Goal: Task Accomplishment & Management: Complete application form

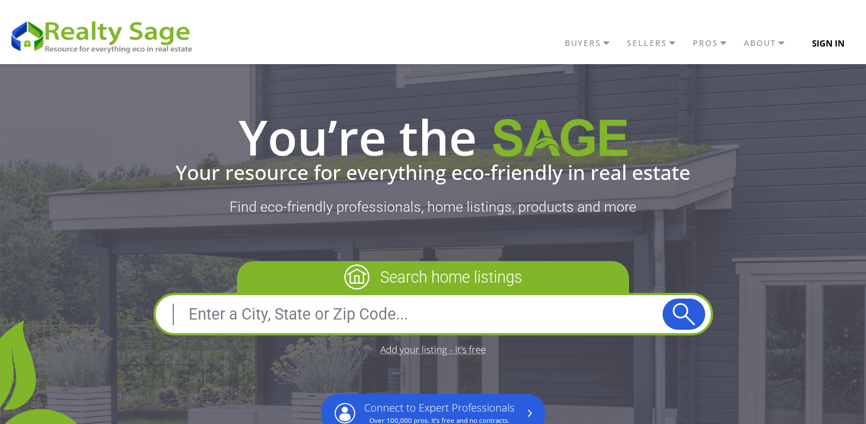
click at [842, 40] on button "Sign In" at bounding box center [828, 43] width 59 height 23
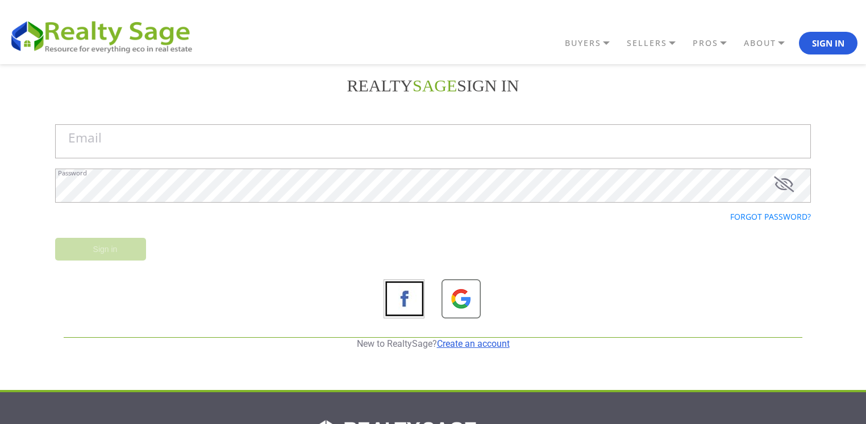
click at [476, 345] on link "Create an account" at bounding box center [473, 344] width 73 height 11
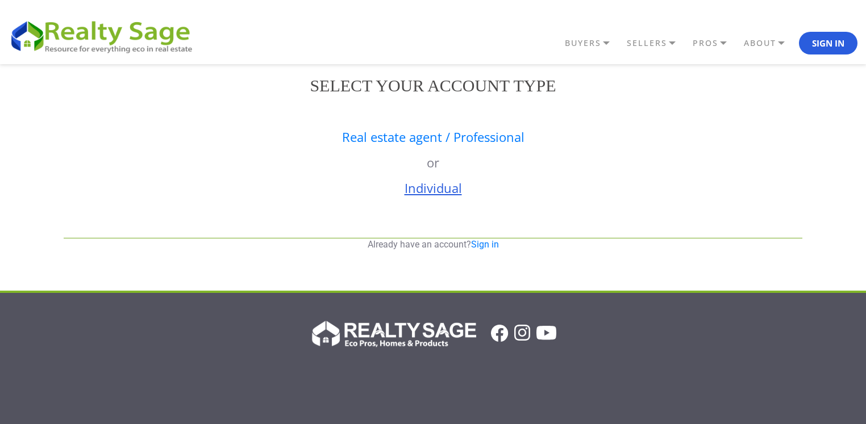
click at [440, 191] on link "Individual" at bounding box center [432, 187] width 57 height 17
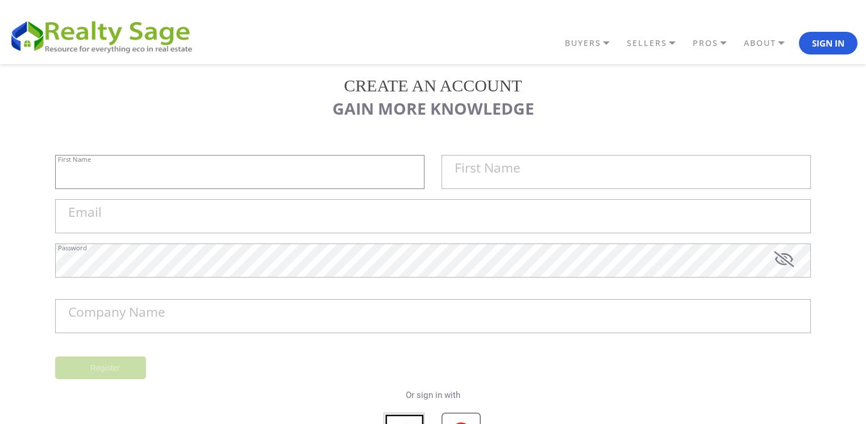
click at [352, 179] on input "First Name" at bounding box center [239, 172] width 369 height 34
type input "SmoothHiring"
type input "Software Company [GEOGRAPHIC_DATA]"
type input "[EMAIL_ADDRESS][DOMAIN_NAME]"
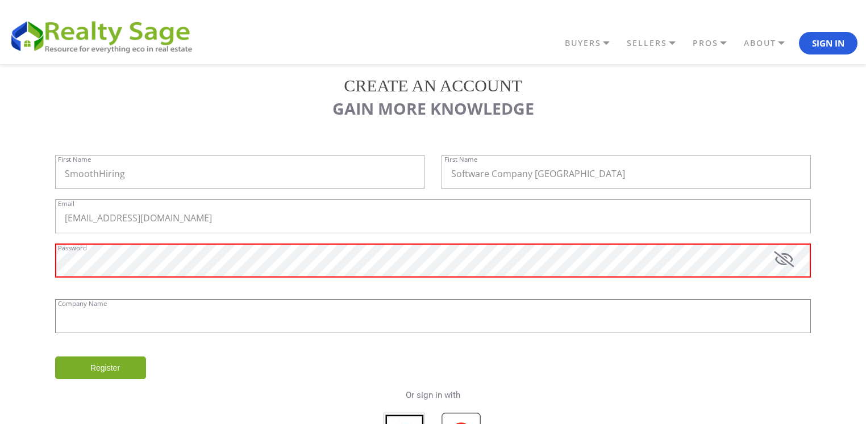
click at [342, 318] on input "Company Name" at bounding box center [432, 316] width 755 height 34
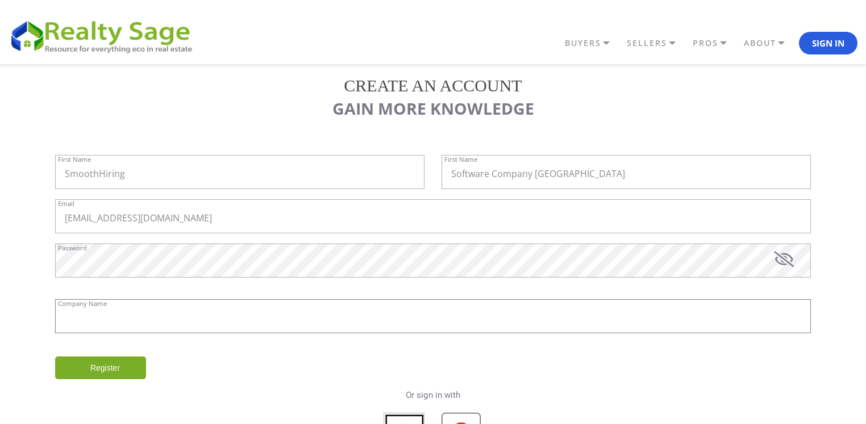
paste input "SmoothHiring - Software Company Canada"
type input "SmoothHiring - Software Company Canada"
click at [127, 360] on input "Register" at bounding box center [100, 368] width 91 height 23
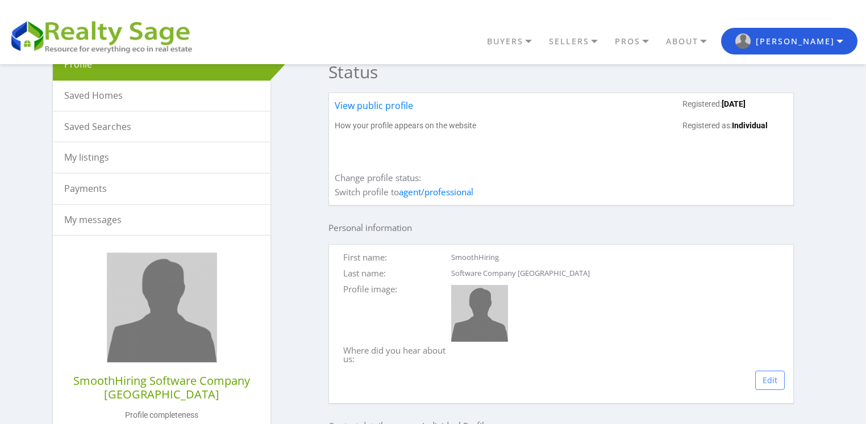
scroll to position [102, 0]
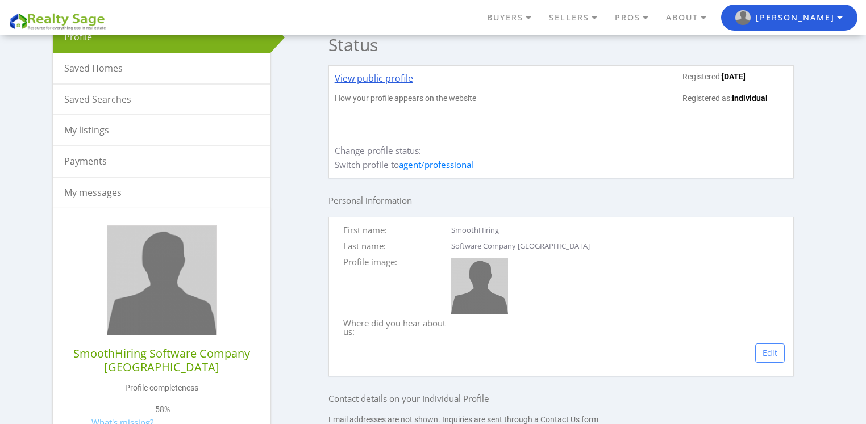
click at [403, 72] on link "View public profile" at bounding box center [374, 83] width 78 height 22
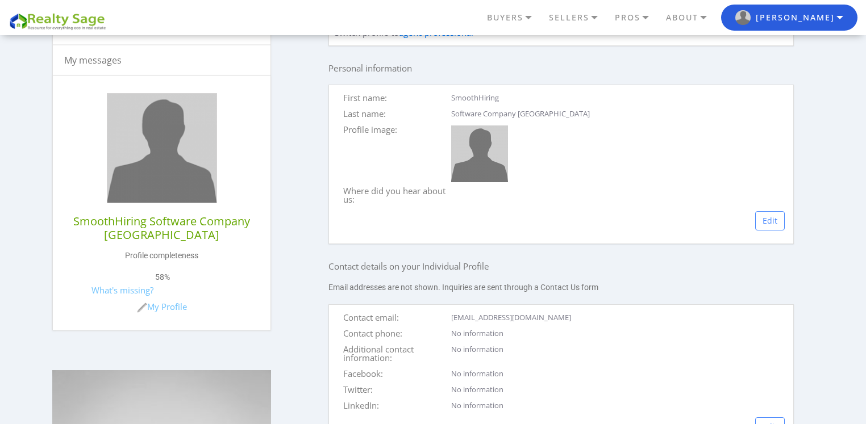
scroll to position [307, 0]
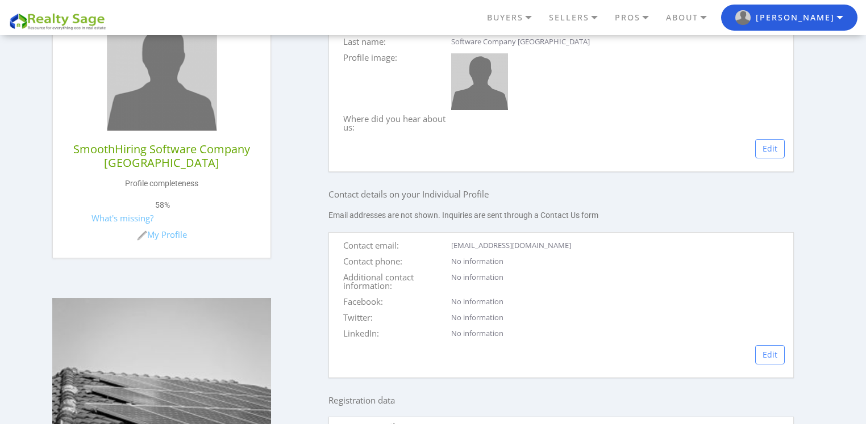
click at [787, 149] on div "First name: SmoothHiring Last name: Software Company Canada Profile image: Wher…" at bounding box center [560, 92] width 465 height 160
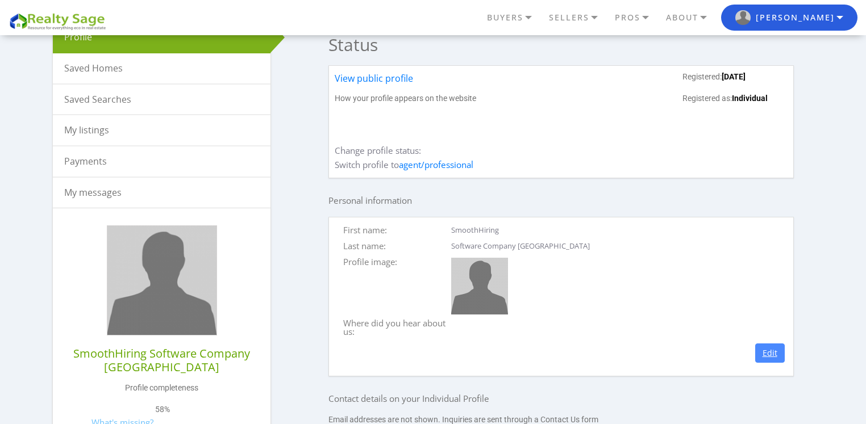
click at [776, 357] on link "Edit" at bounding box center [770, 353] width 30 height 19
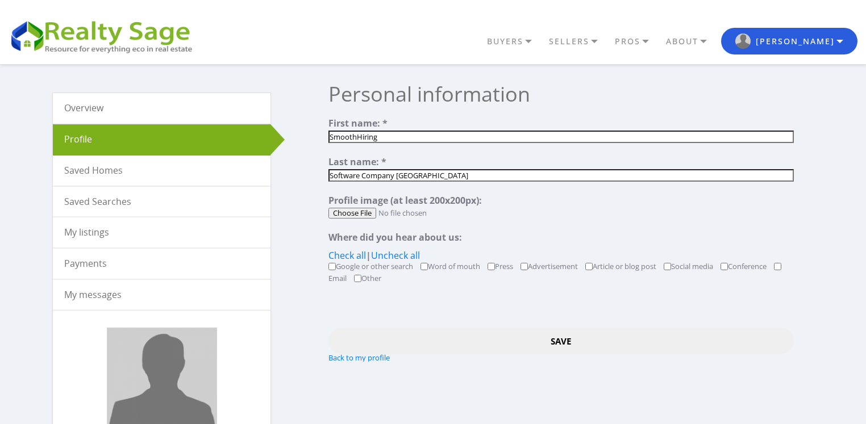
click at [364, 211] on input "file" at bounding box center [560, 213] width 465 height 11
type input "C:\fakepath\smooth 200pxl.png"
click at [567, 344] on input "Save" at bounding box center [560, 341] width 465 height 26
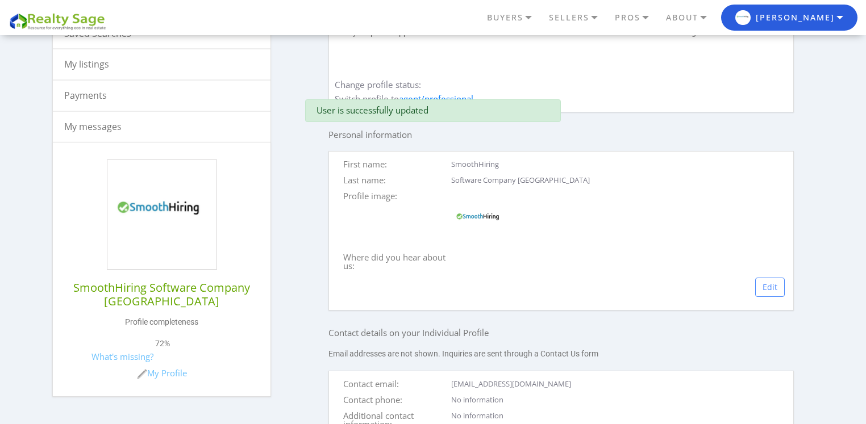
scroll to position [204, 0]
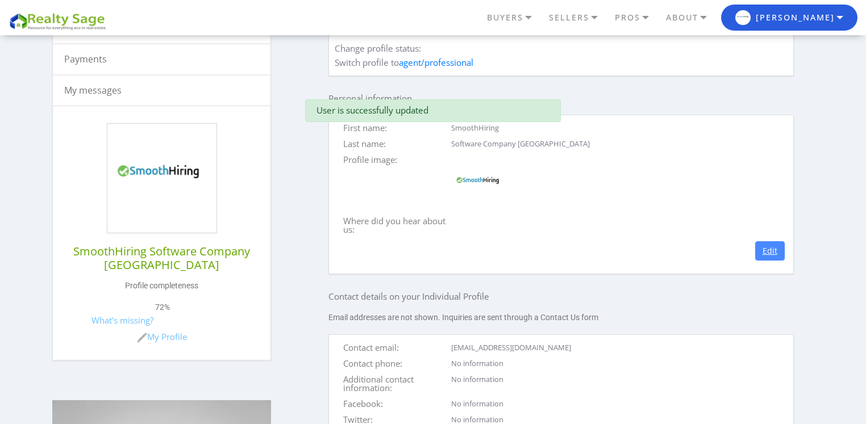
click at [774, 248] on link "Edit" at bounding box center [770, 250] width 30 height 19
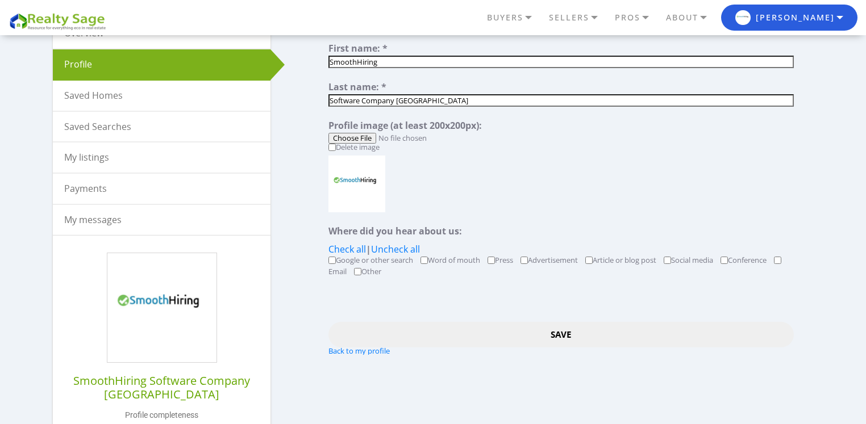
scroll to position [102, 0]
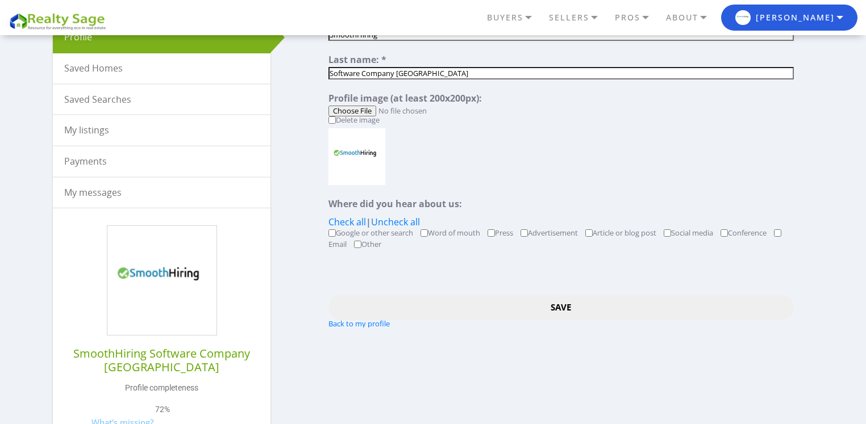
click at [670, 236] on div "Google or other search Word of mouth Press Advertisement Article or blog post S…" at bounding box center [560, 240] width 465 height 23
click at [671, 231] on input "Social media" at bounding box center [666, 232] width 7 height 7
checkbox input "true"
click at [781, 235] on input "Email" at bounding box center [777, 232] width 7 height 7
checkbox input "true"
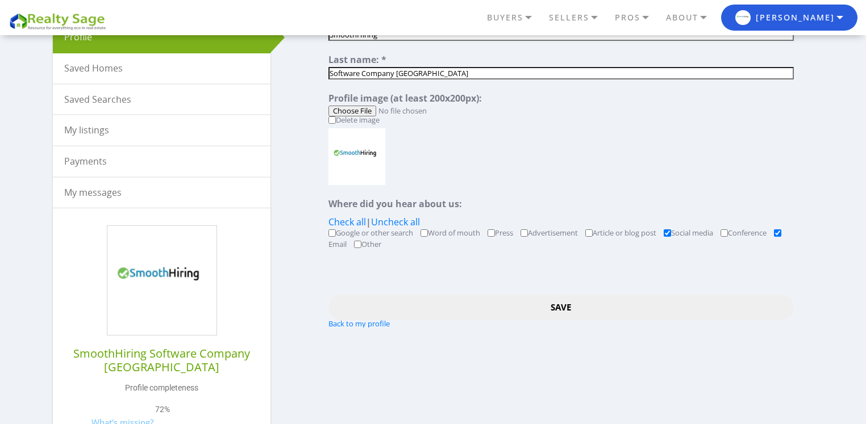
click at [356, 244] on input "Other" at bounding box center [357, 244] width 7 height 7
checkbox input "true"
click at [557, 312] on input "Save" at bounding box center [560, 308] width 465 height 26
click at [559, 305] on input "Save" at bounding box center [560, 308] width 465 height 26
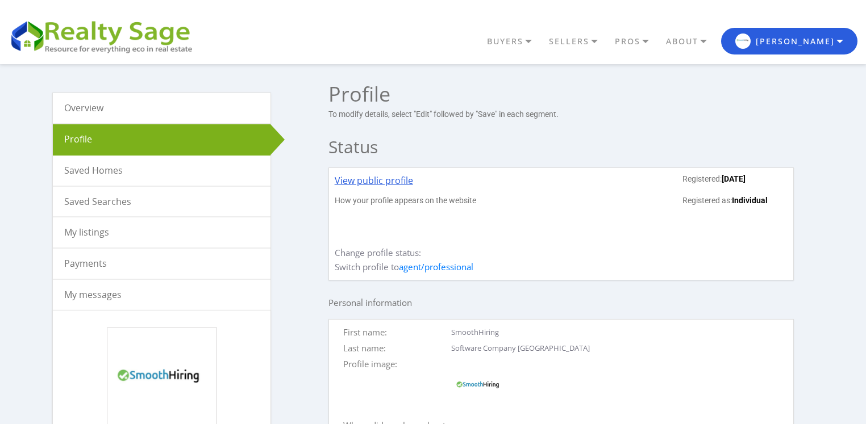
click at [380, 183] on link "View public profile" at bounding box center [374, 185] width 78 height 22
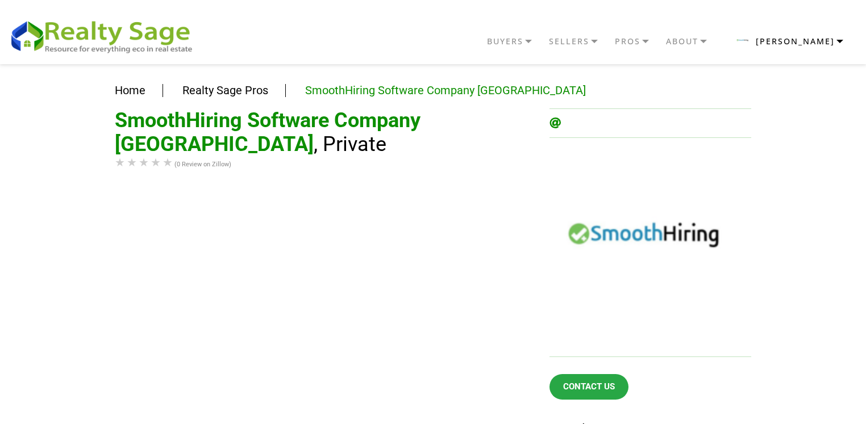
click at [804, 44] on button "[PERSON_NAME]" at bounding box center [789, 41] width 136 height 27
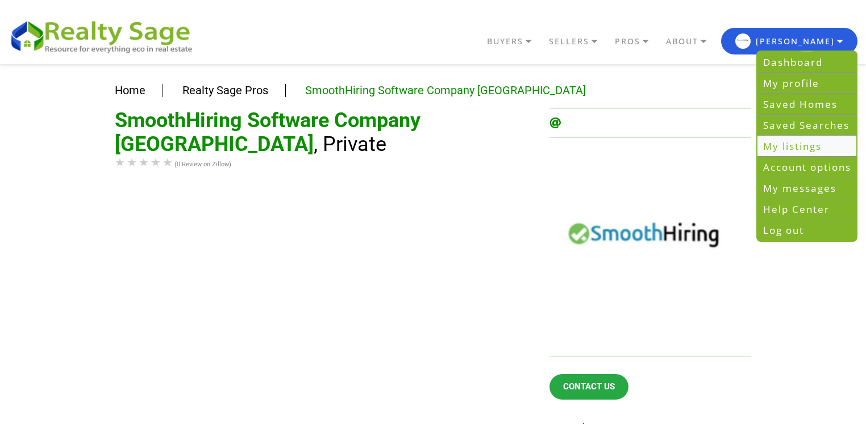
click at [797, 151] on link "My listings" at bounding box center [806, 146] width 99 height 21
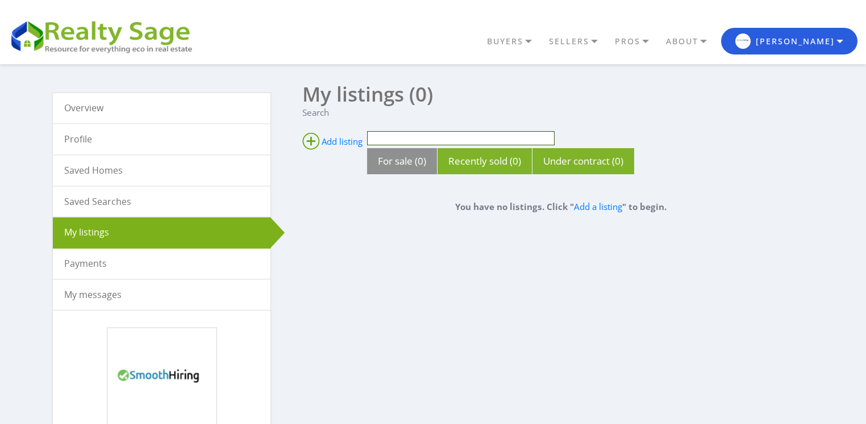
click at [457, 141] on input "text" at bounding box center [460, 138] width 187 height 14
click at [316, 141] on ins at bounding box center [310, 141] width 17 height 17
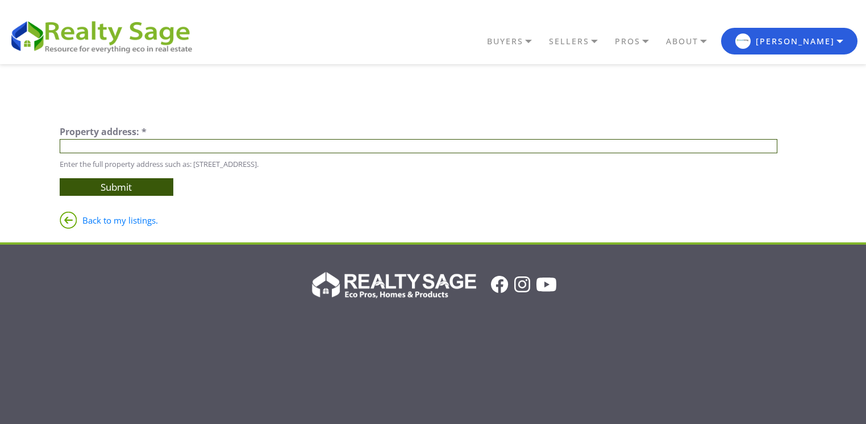
click at [149, 150] on input "text" at bounding box center [419, 146] width 718 height 14
paste input "[STREET_ADDRESS]"
type input "[STREET_ADDRESS]"
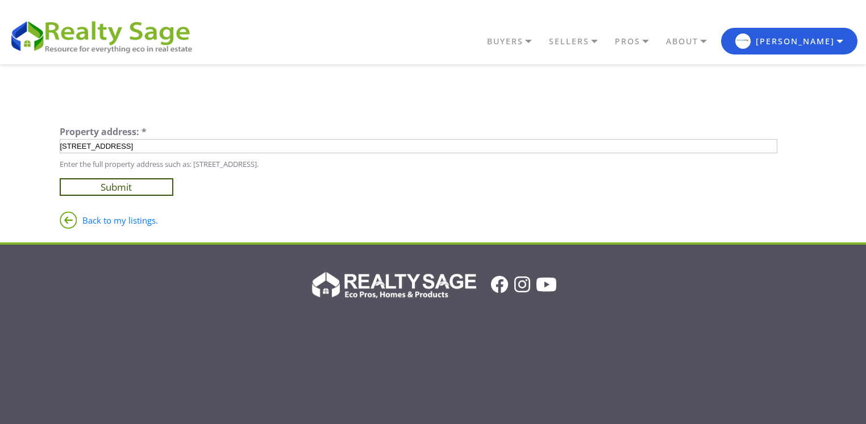
click at [101, 195] on input "Submit" at bounding box center [117, 187] width 114 height 18
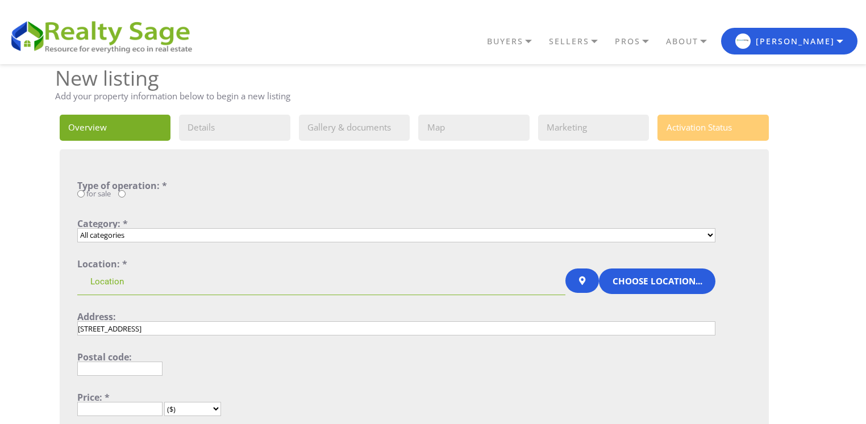
click at [122, 195] on input "radio" at bounding box center [121, 193] width 7 height 7
radio input "true"
select select "2_9"
click at [77, 228] on select "All categories Single Family Home Condo Townhouse Duplex Multi Family Home Apar…" at bounding box center [396, 235] width 638 height 14
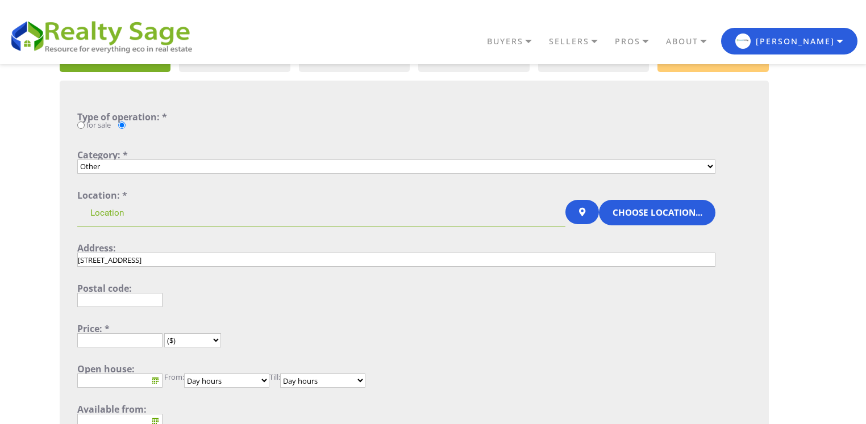
scroll to position [102, 0]
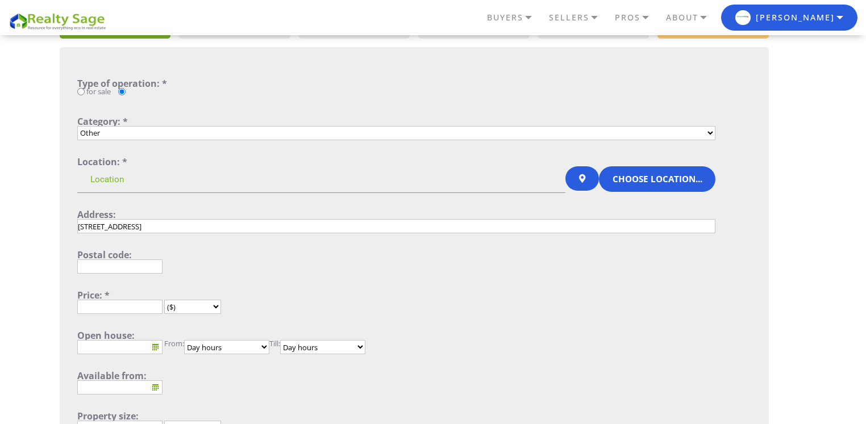
click at [163, 178] on input at bounding box center [321, 179] width 488 height 27
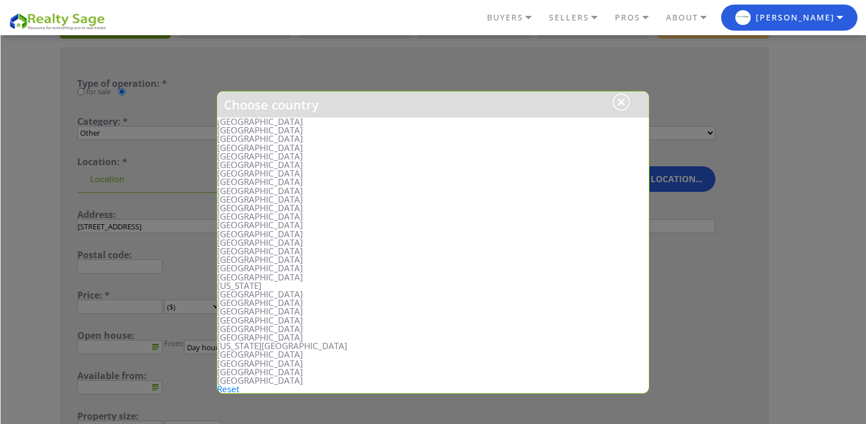
click at [232, 174] on li "[GEOGRAPHIC_DATA]" at bounding box center [433, 173] width 432 height 9
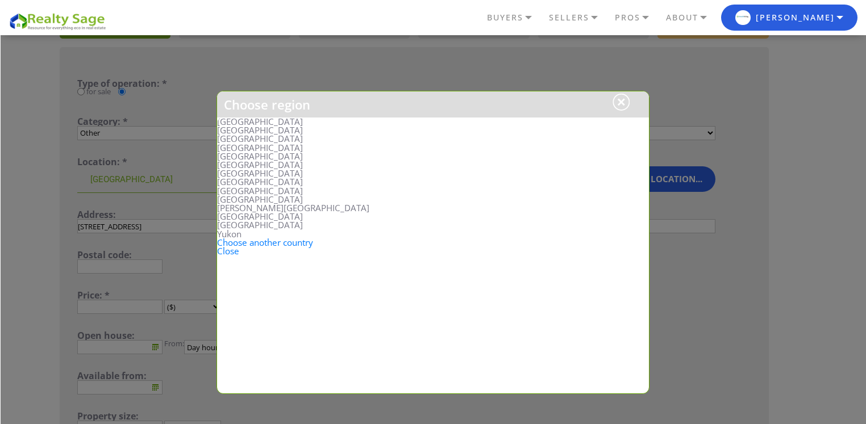
click at [241, 198] on li "[GEOGRAPHIC_DATA]" at bounding box center [433, 199] width 432 height 9
type input "[GEOGRAPHIC_DATA], [GEOGRAPHIC_DATA]"
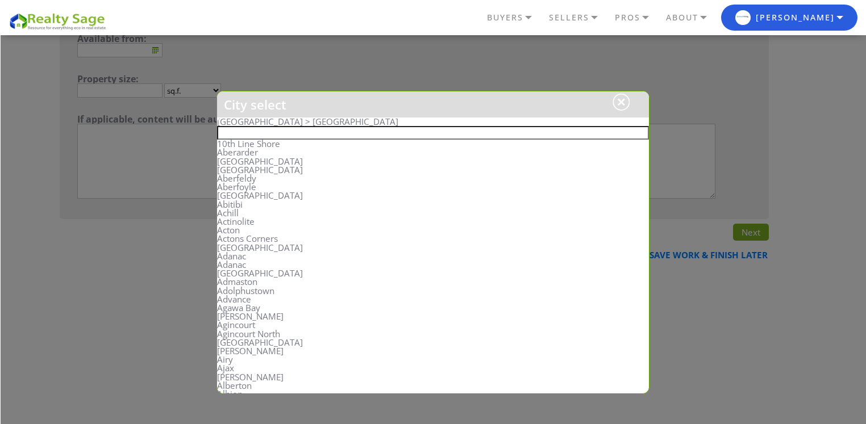
scroll to position [348, 0]
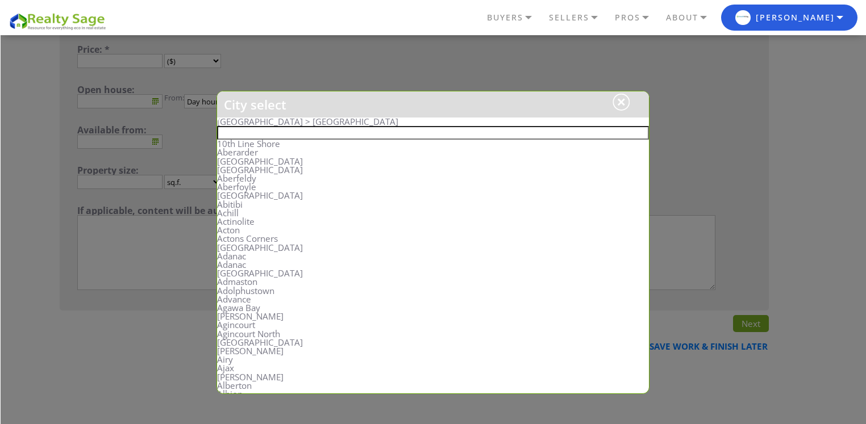
click at [244, 131] on input "text" at bounding box center [433, 133] width 432 height 14
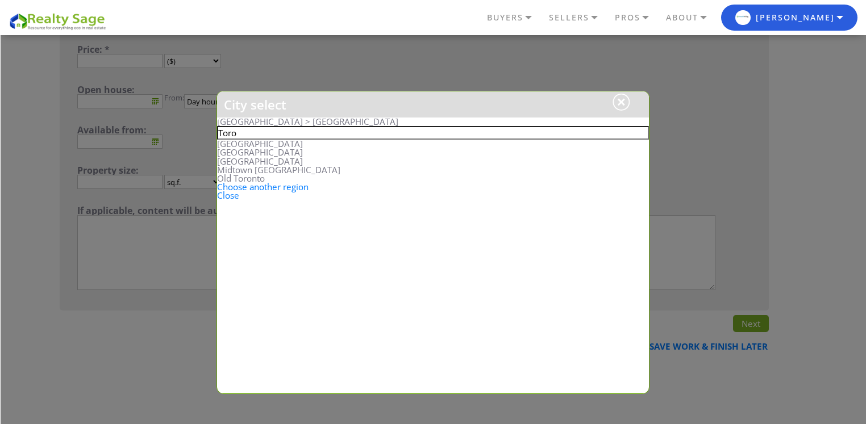
type input "Toro"
click at [242, 160] on li "[GEOGRAPHIC_DATA]" at bounding box center [433, 161] width 432 height 9
type input "[GEOGRAPHIC_DATA], [GEOGRAPHIC_DATA], [GEOGRAPHIC_DATA]"
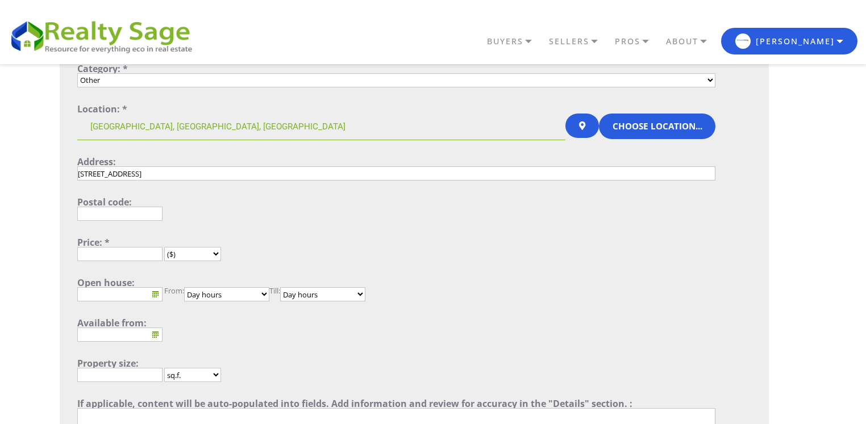
scroll to position [204, 0]
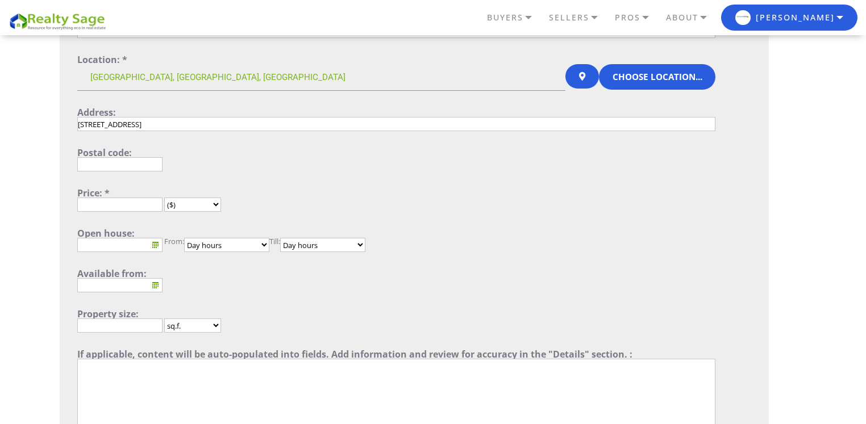
click at [141, 168] on input "text" at bounding box center [119, 164] width 85 height 14
paste input "M4P 1E8"
type input "M4P 1E8"
click at [331, 211] on div "($) (руб.) (€) (£) (Kč) (S$)" at bounding box center [396, 205] width 638 height 14
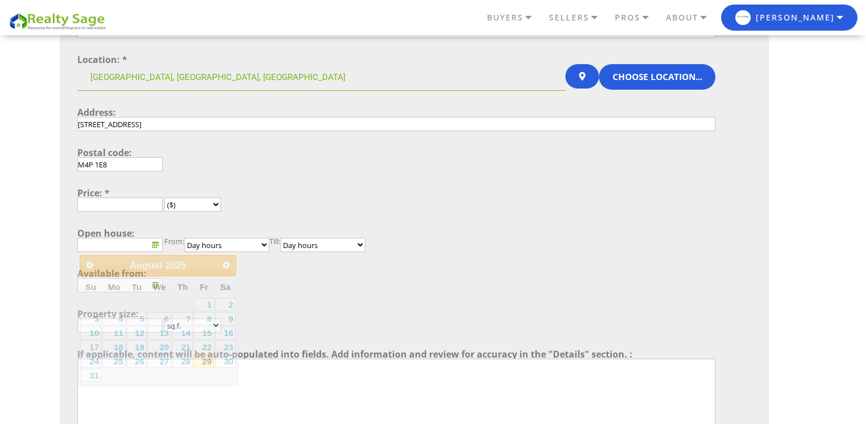
click at [115, 243] on input "text" at bounding box center [119, 245] width 85 height 14
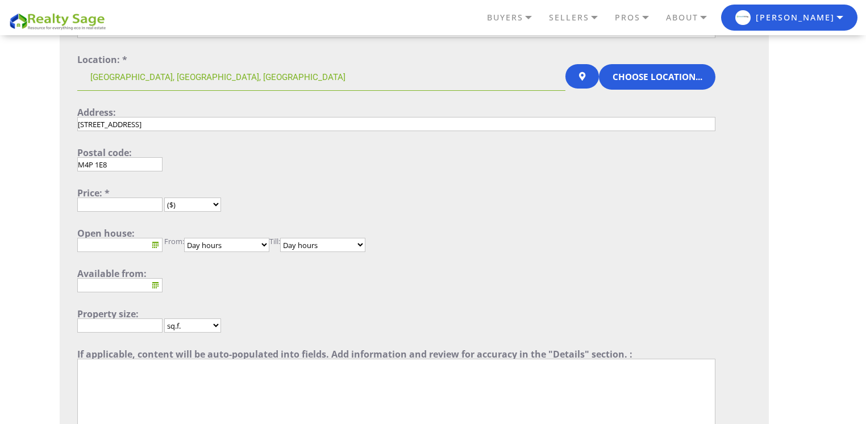
select select "19"
click at [186, 238] on select "Day hours 00:00 00:30 01:00 01:30 02:00 02:30 03:00 03:30 04:00 04:30 05:00 05:…" at bounding box center [226, 245] width 85 height 14
select select "39"
click at [287, 238] on select "Day hours 00:00 00:30 01:00 01:30 02:00 02:30 03:00 03:30 04:00 04:30 05:00 05:…" at bounding box center [322, 245] width 85 height 14
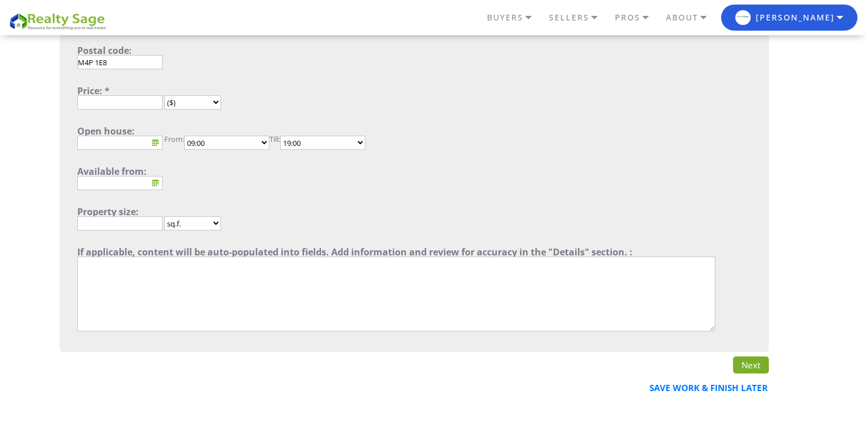
scroll to position [409, 0]
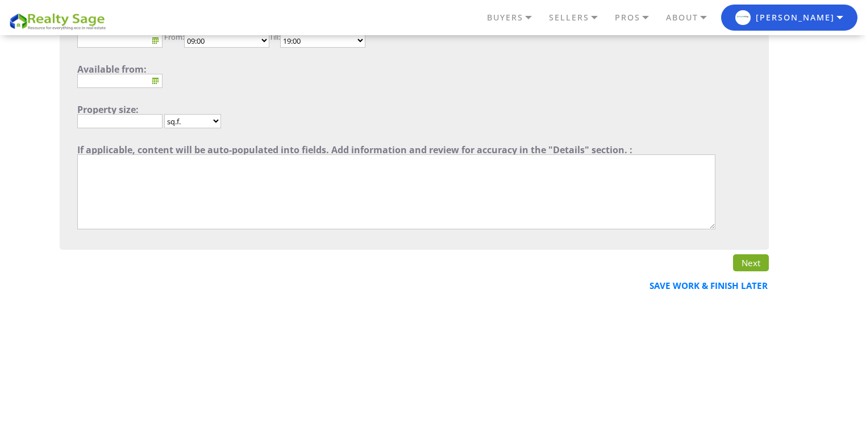
click at [185, 206] on textarea"] at bounding box center [396, 191] width 638 height 75
paste textarea"] ""Predictive Hiring Platform to Find and Hire Successful People Post to many job…"
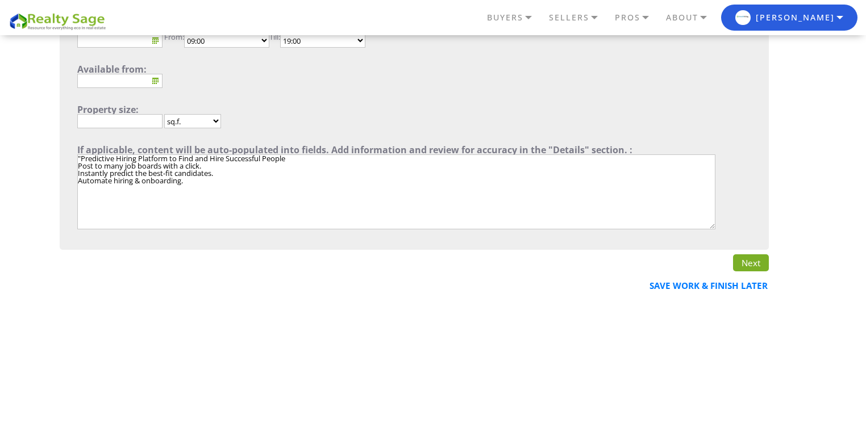
click at [78, 156] on textarea"] ""Predictive Hiring Platform to Find and Hire Successful People Post to many job…" at bounding box center [396, 191] width 638 height 75
type textarea"] "Predictive Hiring Platform to Find and Hire Successful People Post to many job …"
click at [753, 266] on link "Next" at bounding box center [751, 262] width 36 height 17
